Goal: Information Seeking & Learning: Learn about a topic

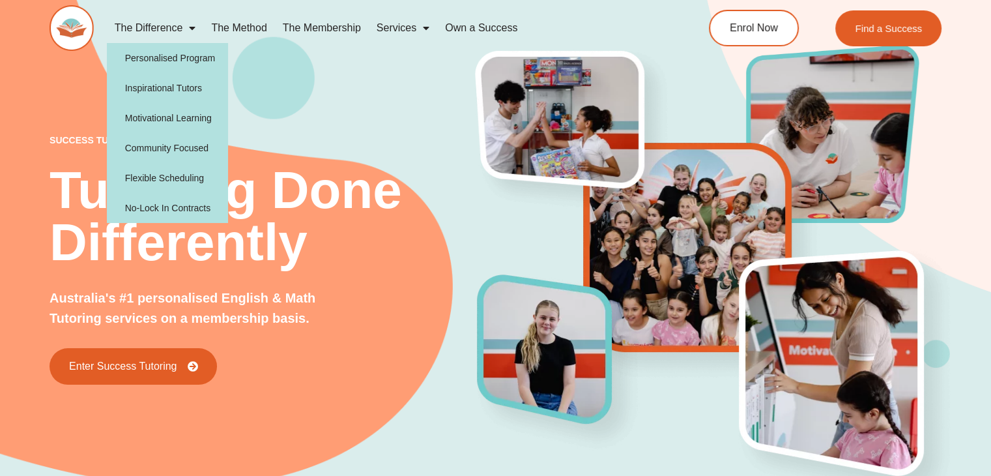
click at [186, 29] on span "Menu" at bounding box center [188, 27] width 13 height 23
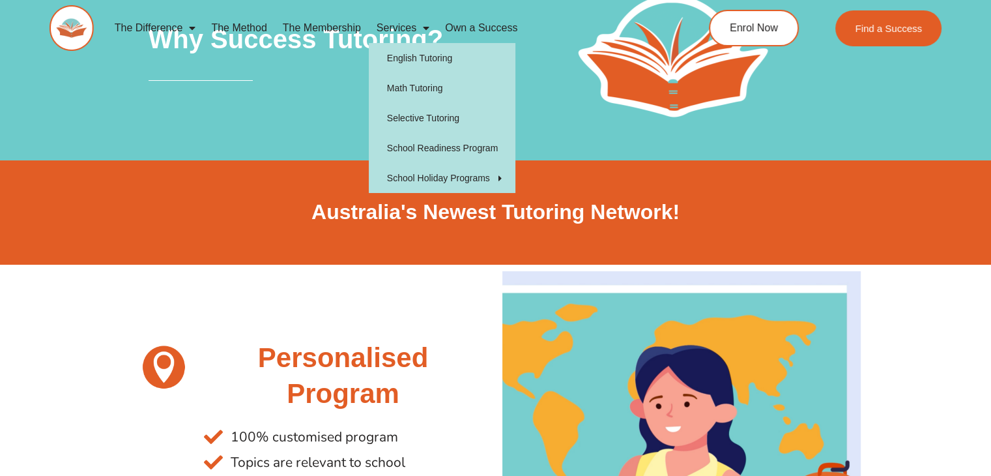
click at [425, 32] on span "Menu" at bounding box center [422, 27] width 13 height 23
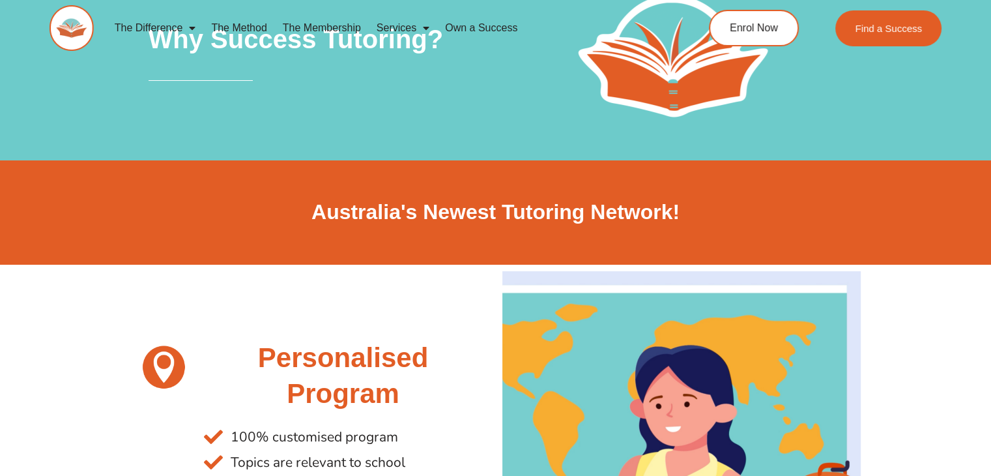
click at [416, 32] on span "Menu" at bounding box center [422, 27] width 13 height 23
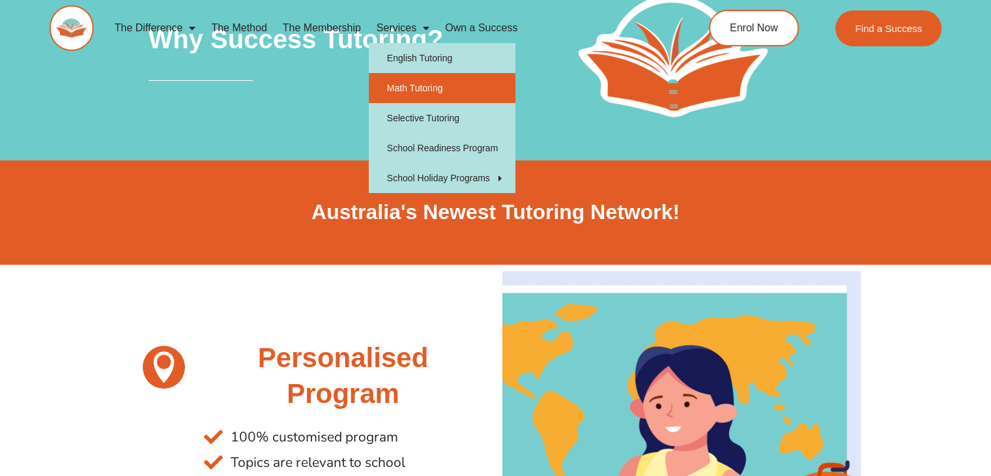
click at [424, 87] on link "Math Tutoring" at bounding box center [442, 88] width 147 height 30
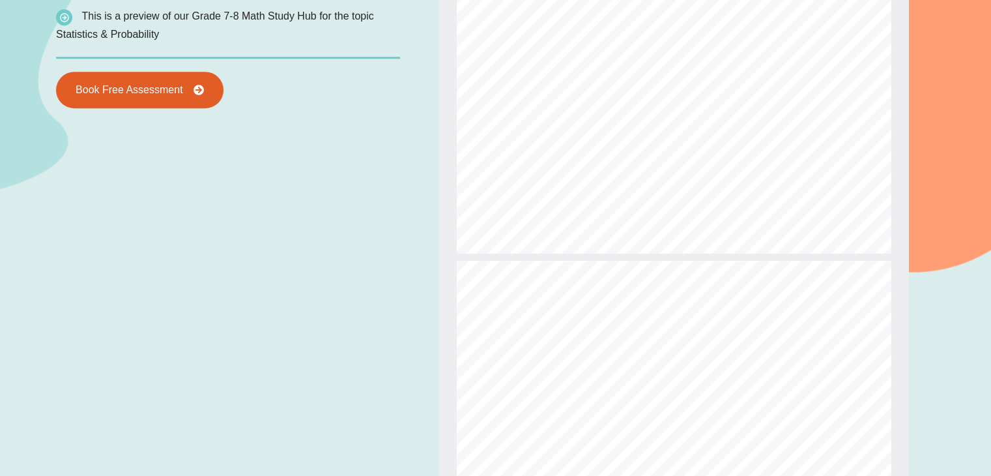
type input "*"
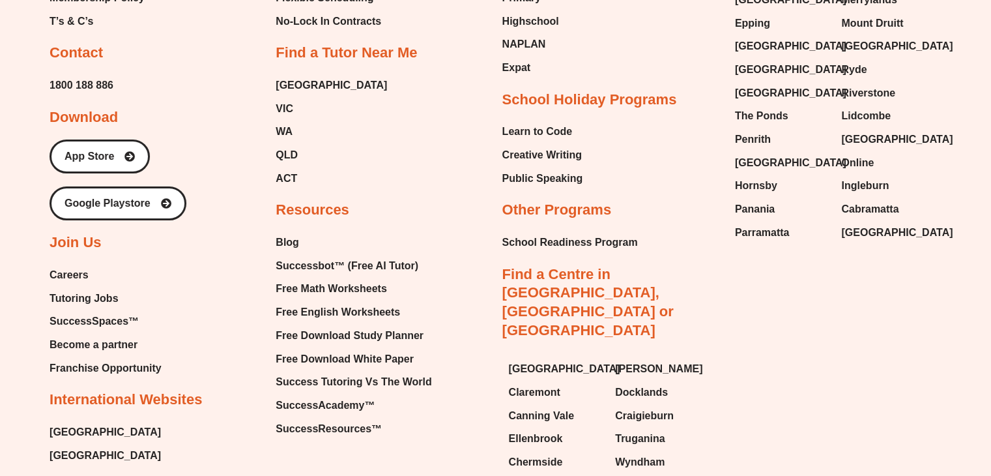
scroll to position [4644, 0]
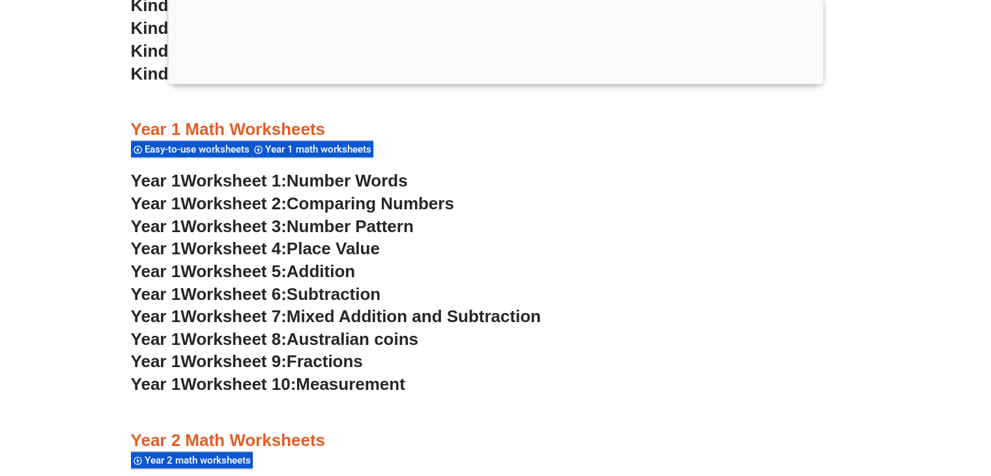
scroll to position [1275, 0]
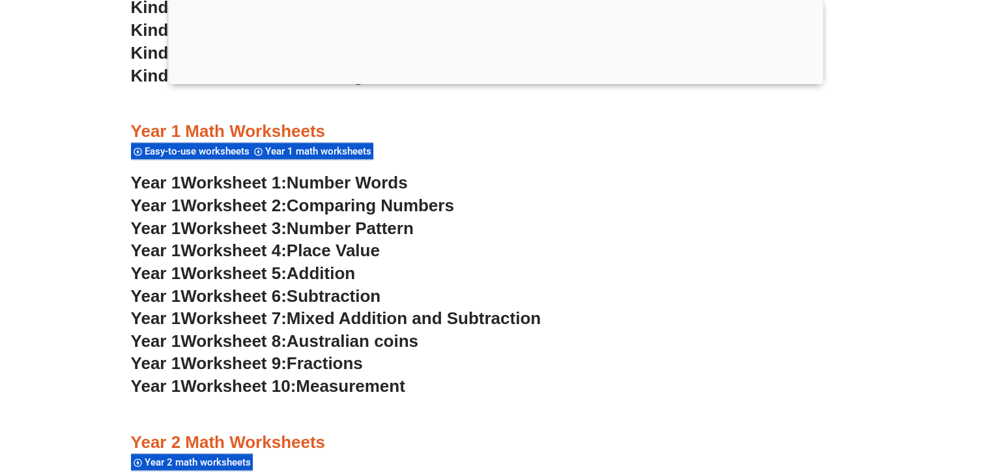
drag, startPoint x: 714, startPoint y: 1, endPoint x: 452, endPoint y: 398, distance: 476.4
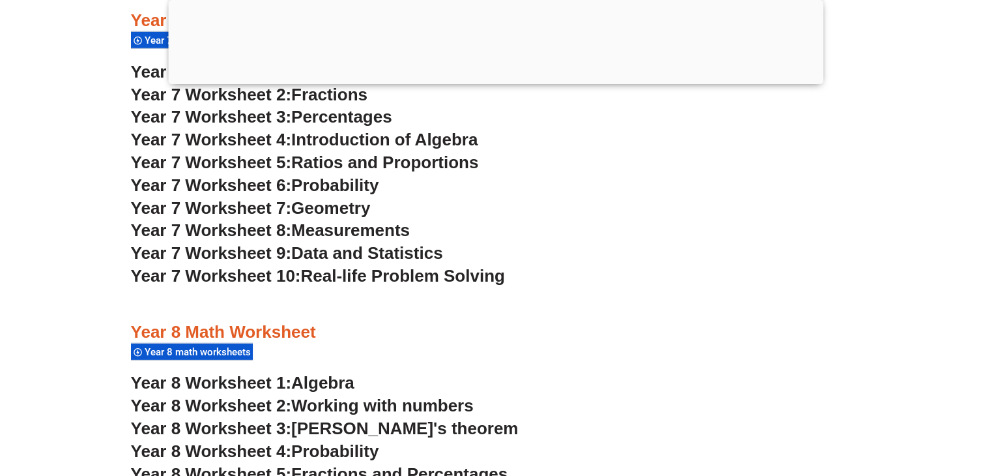
scroll to position [3934, 0]
